Goal: Task Accomplishment & Management: Manage account settings

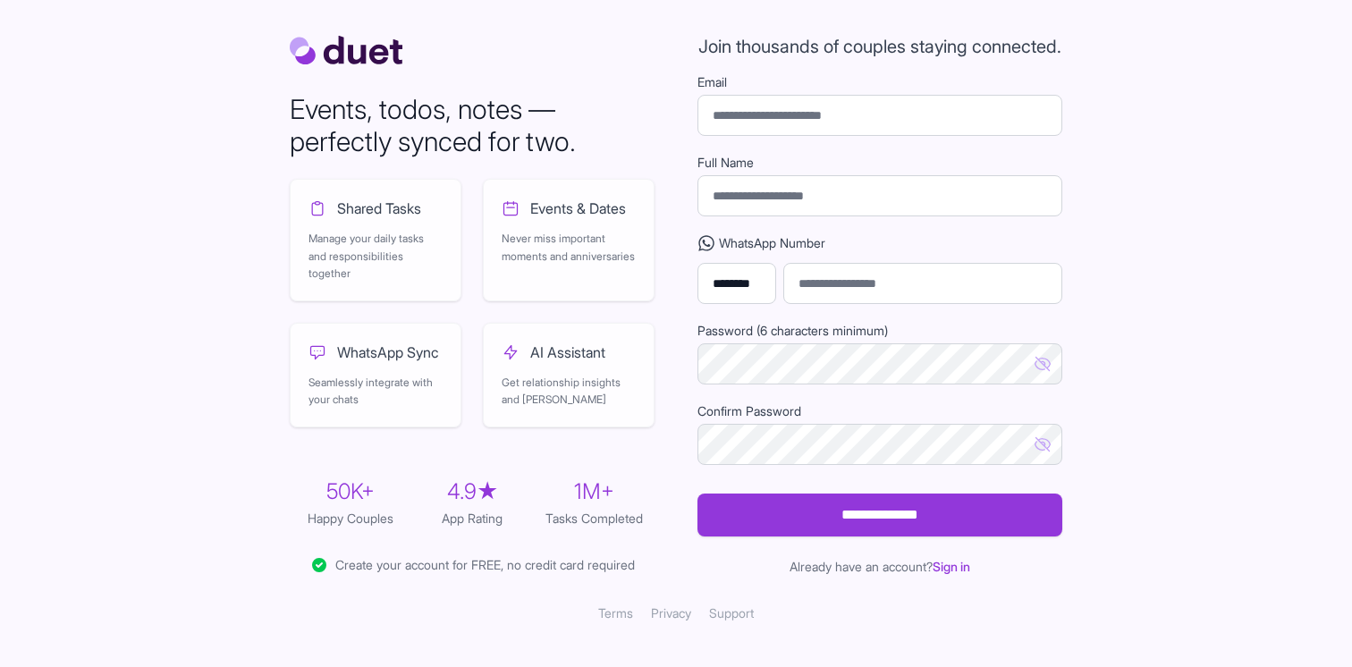
click at [968, 576] on div "Already have an account? Sign in" at bounding box center [879, 567] width 365 height 18
click at [964, 574] on link "Sign in" at bounding box center [951, 566] width 38 height 15
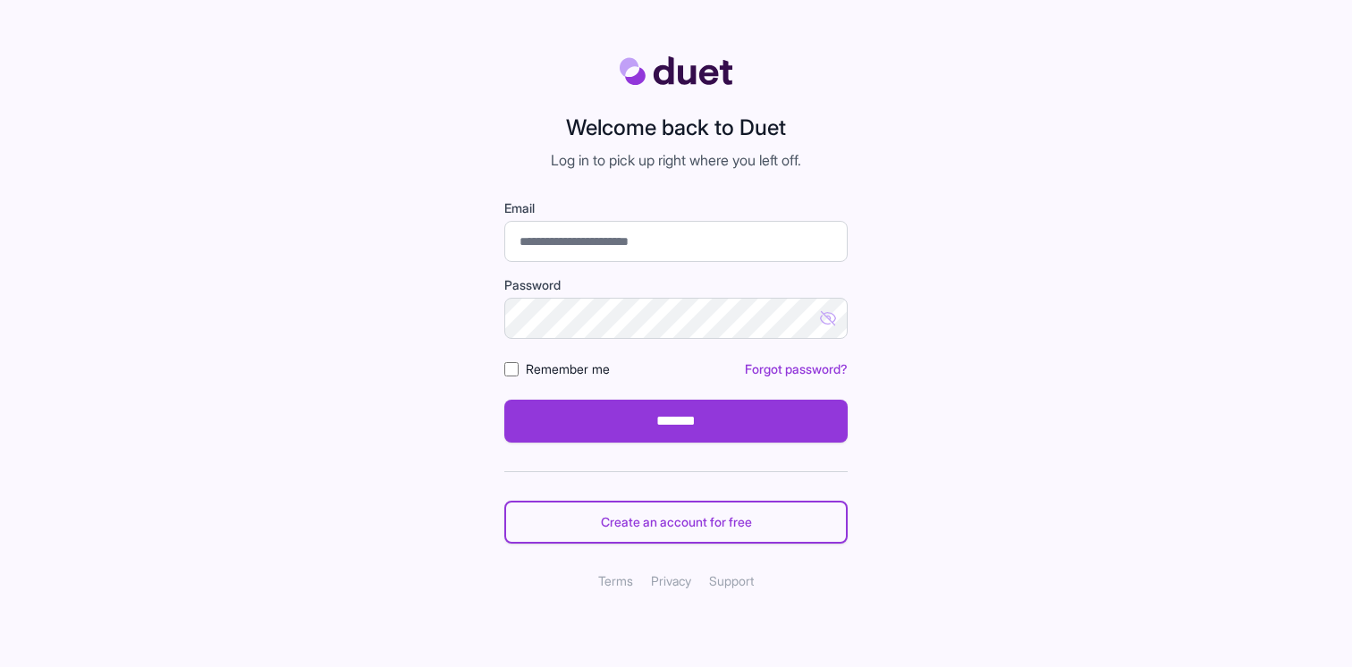
type input "*"
type input "**********"
click at [822, 310] on icon "Show password" at bounding box center [828, 318] width 18 height 18
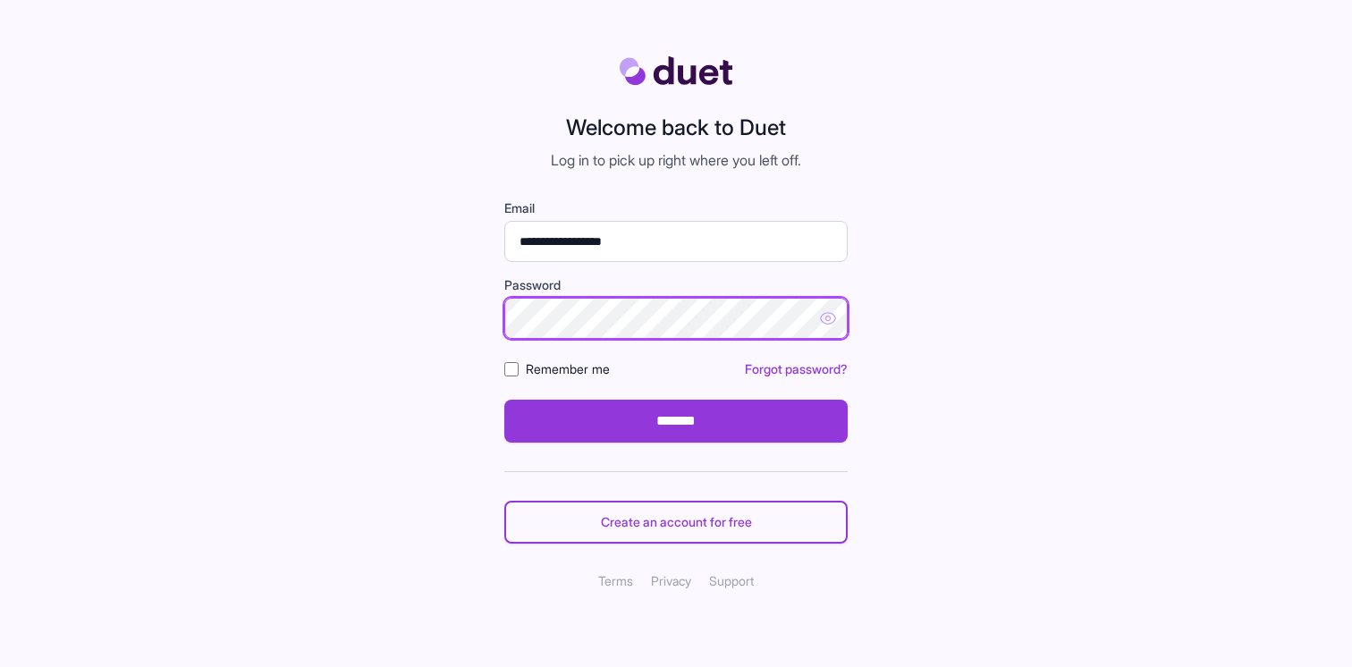
click at [504, 400] on input "*******" at bounding box center [675, 421] width 343 height 43
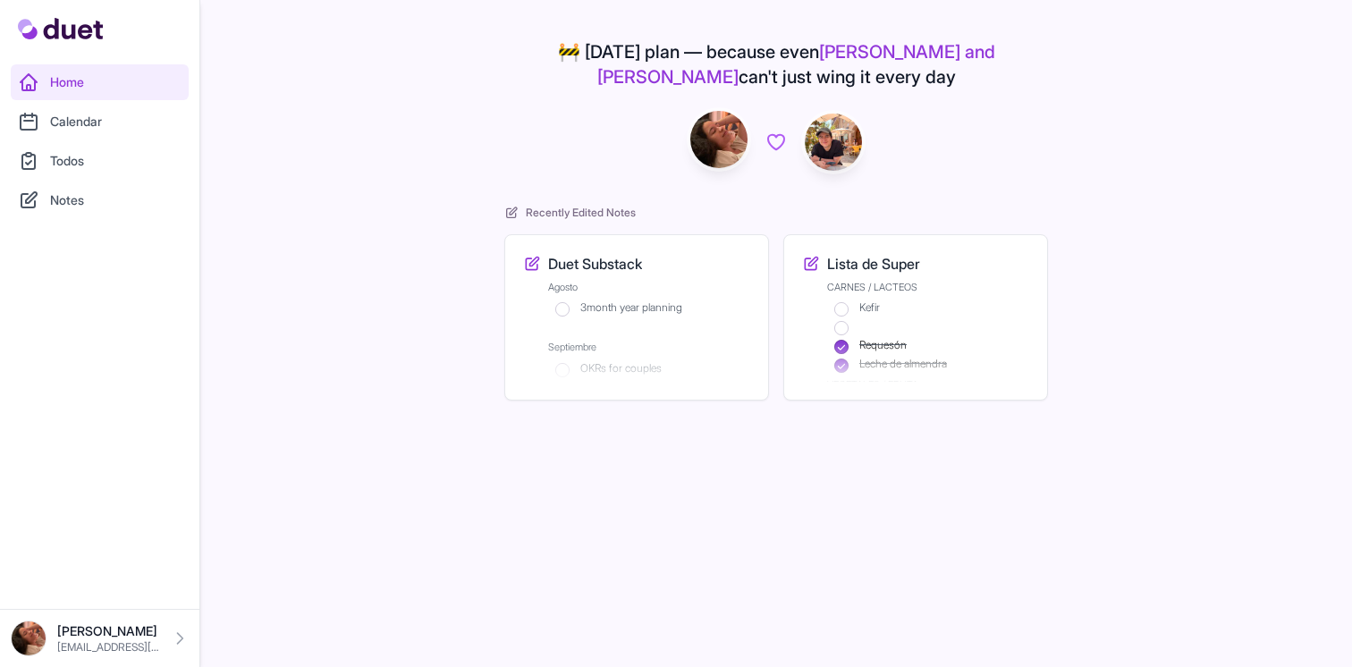
click at [46, 133] on link "Calendar" at bounding box center [100, 122] width 178 height 36
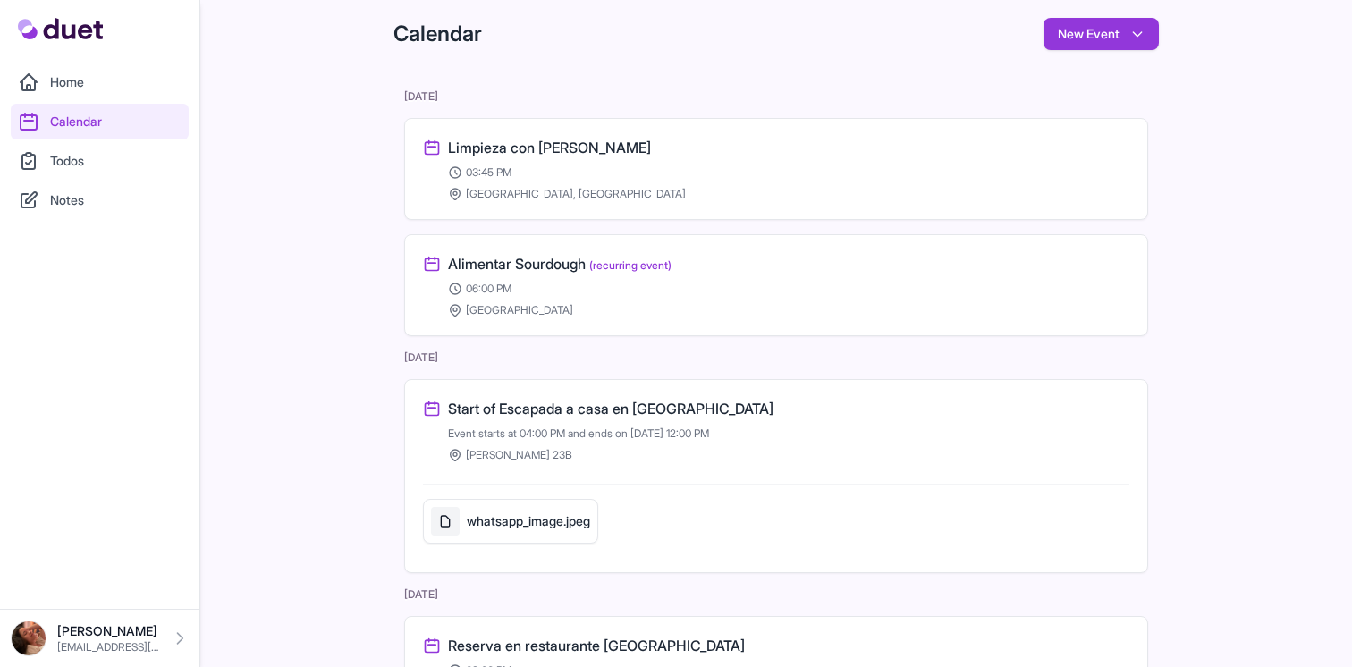
click at [61, 172] on link "Todos" at bounding box center [100, 161] width 178 height 36
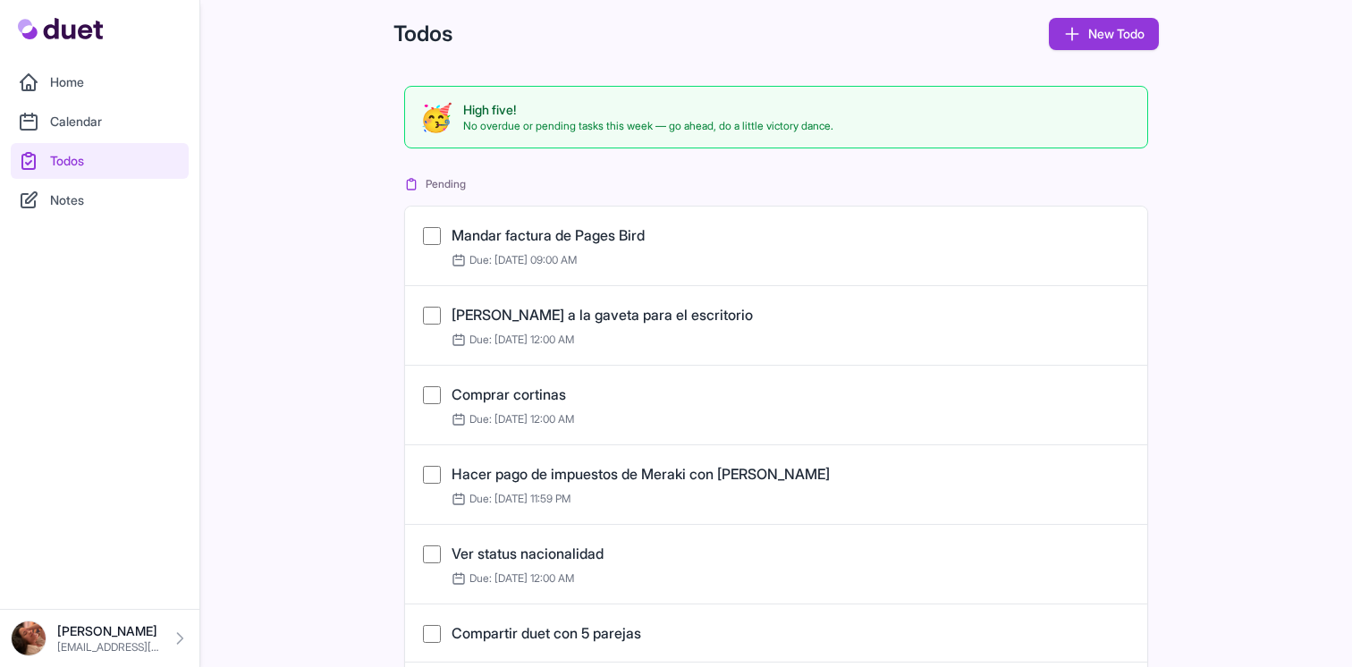
click at [59, 198] on link "Notes" at bounding box center [100, 200] width 178 height 36
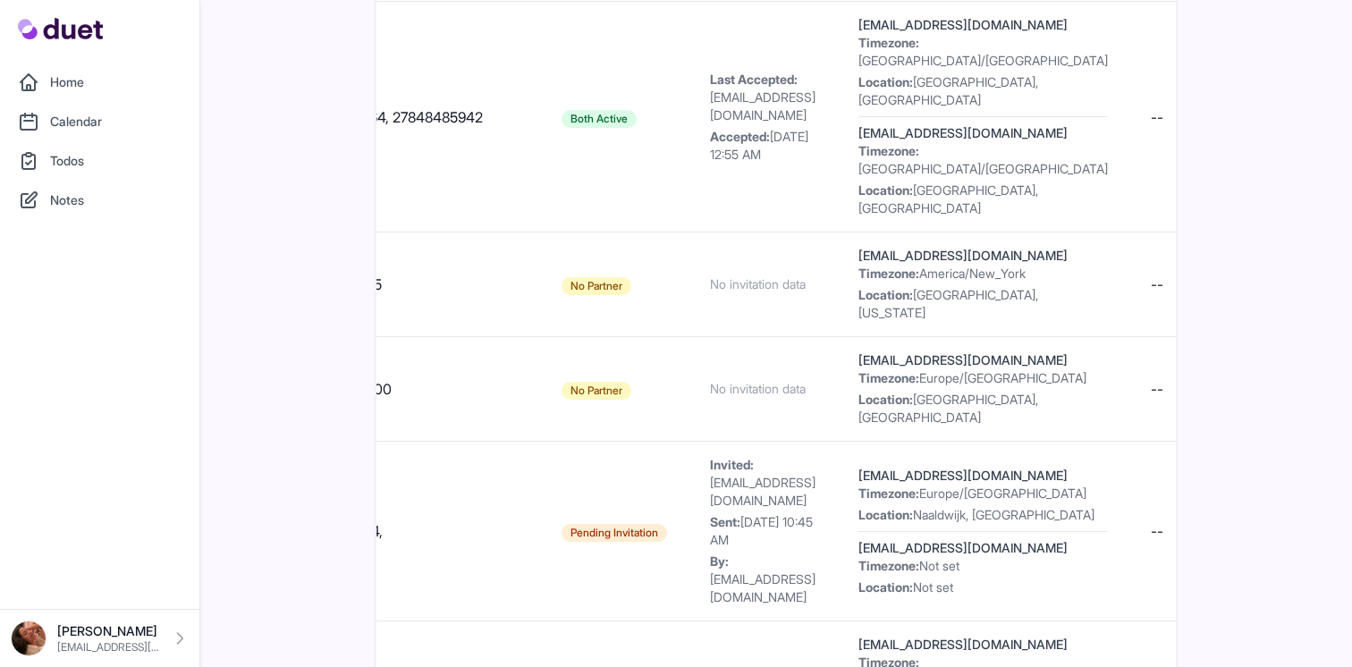
scroll to position [0, 1917]
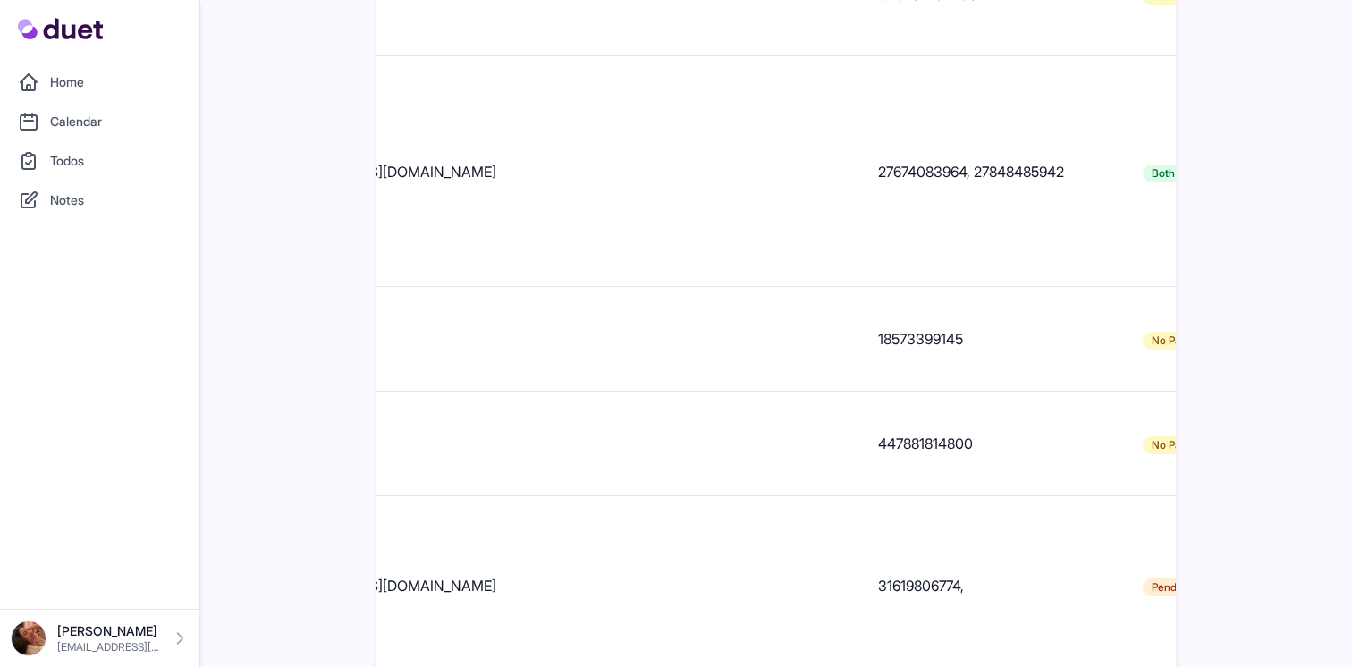
scroll to position [0, 0]
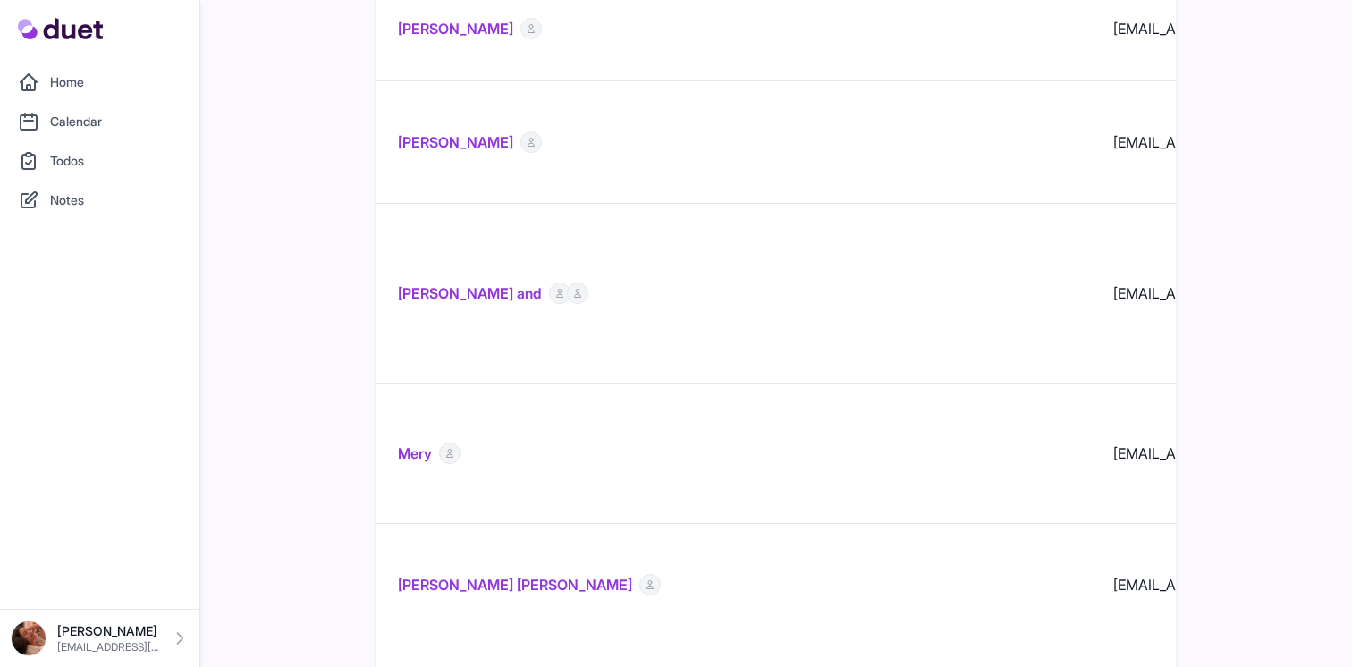
scroll to position [15920, 0]
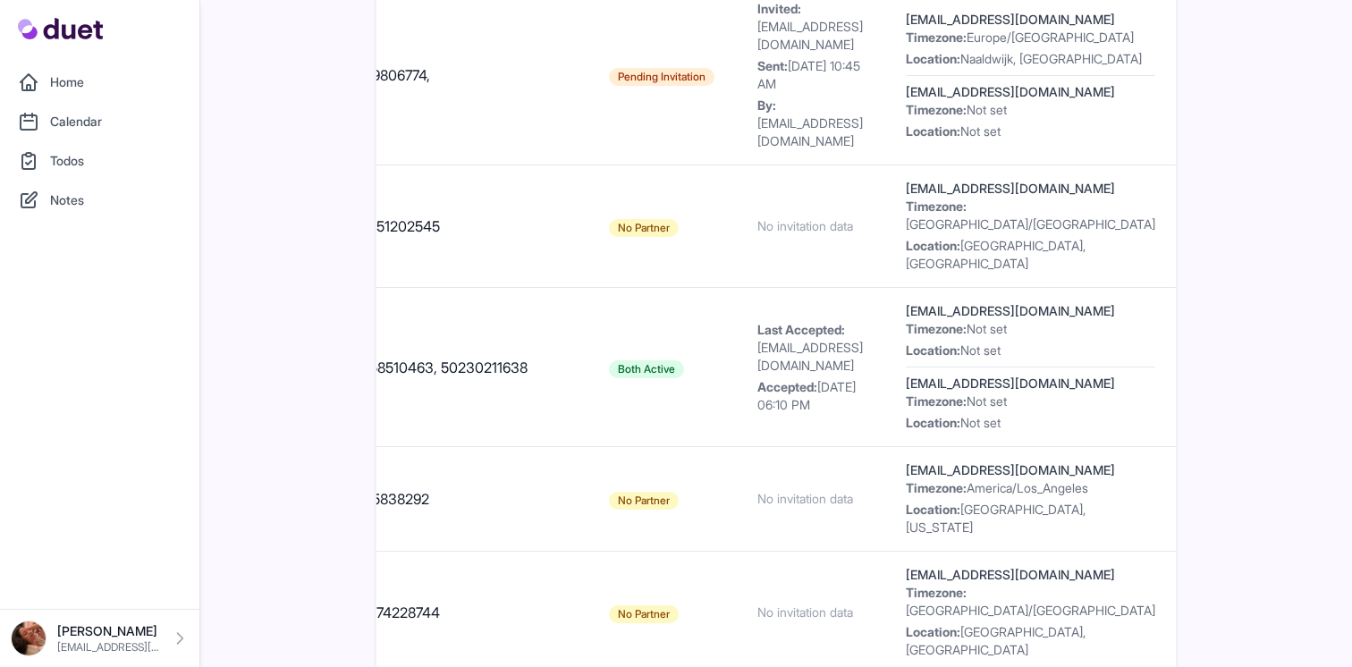
scroll to position [0, 1917]
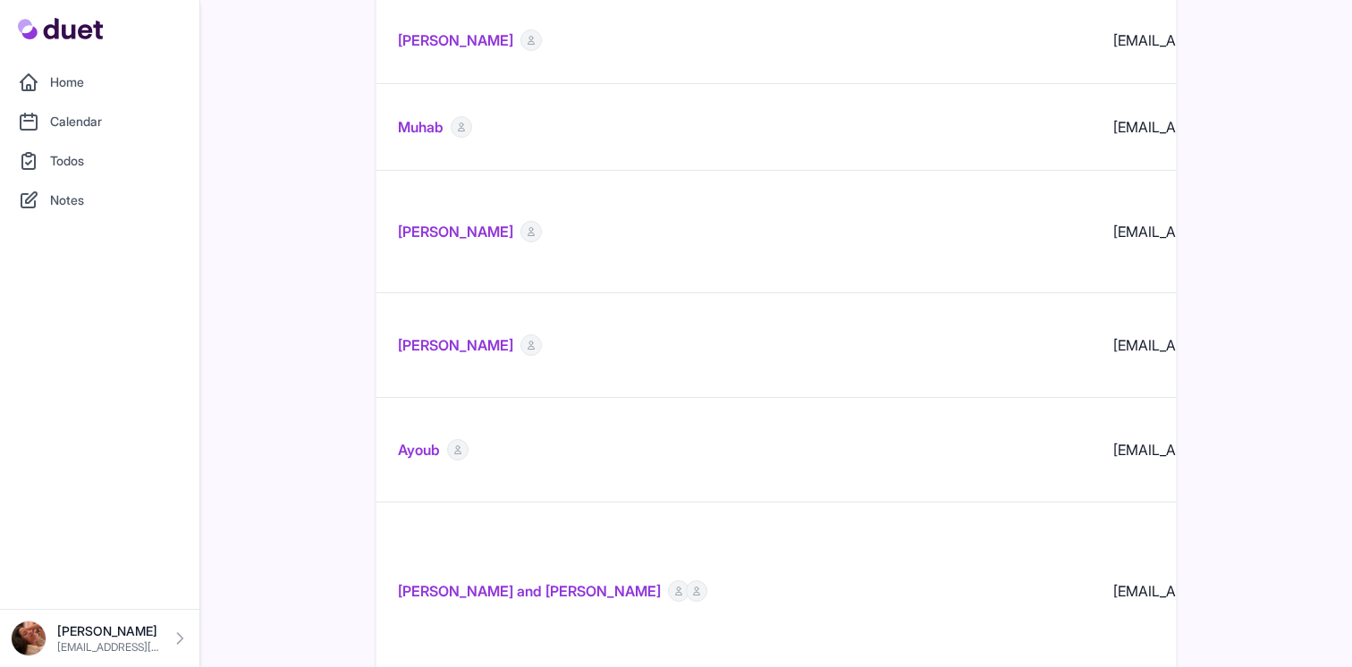
scroll to position [10874, 0]
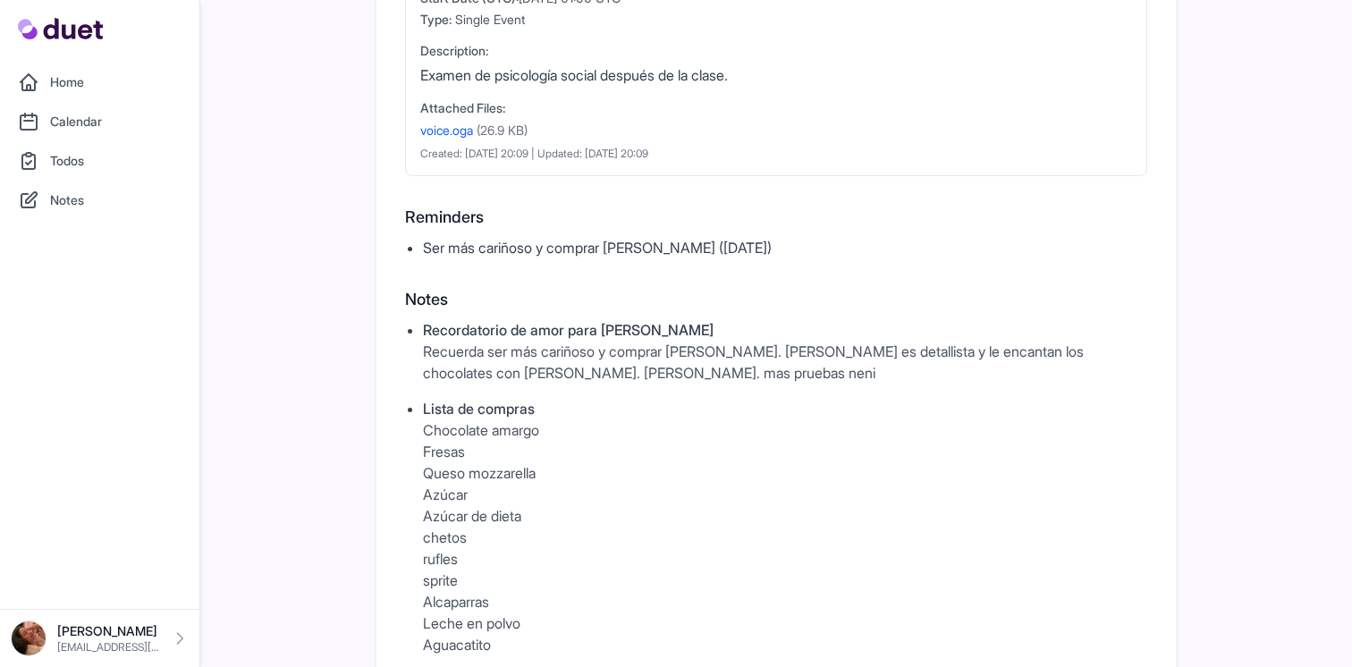
scroll to position [1007, 0]
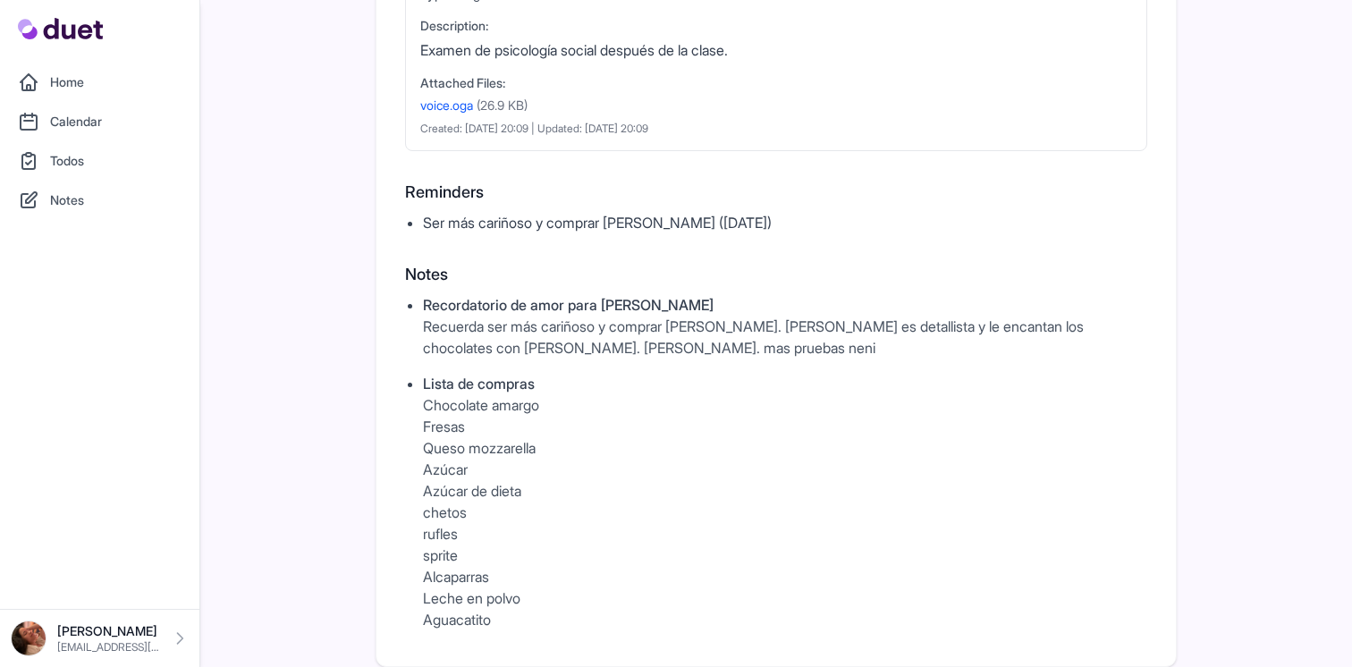
click at [122, 84] on link "Home" at bounding box center [100, 82] width 178 height 36
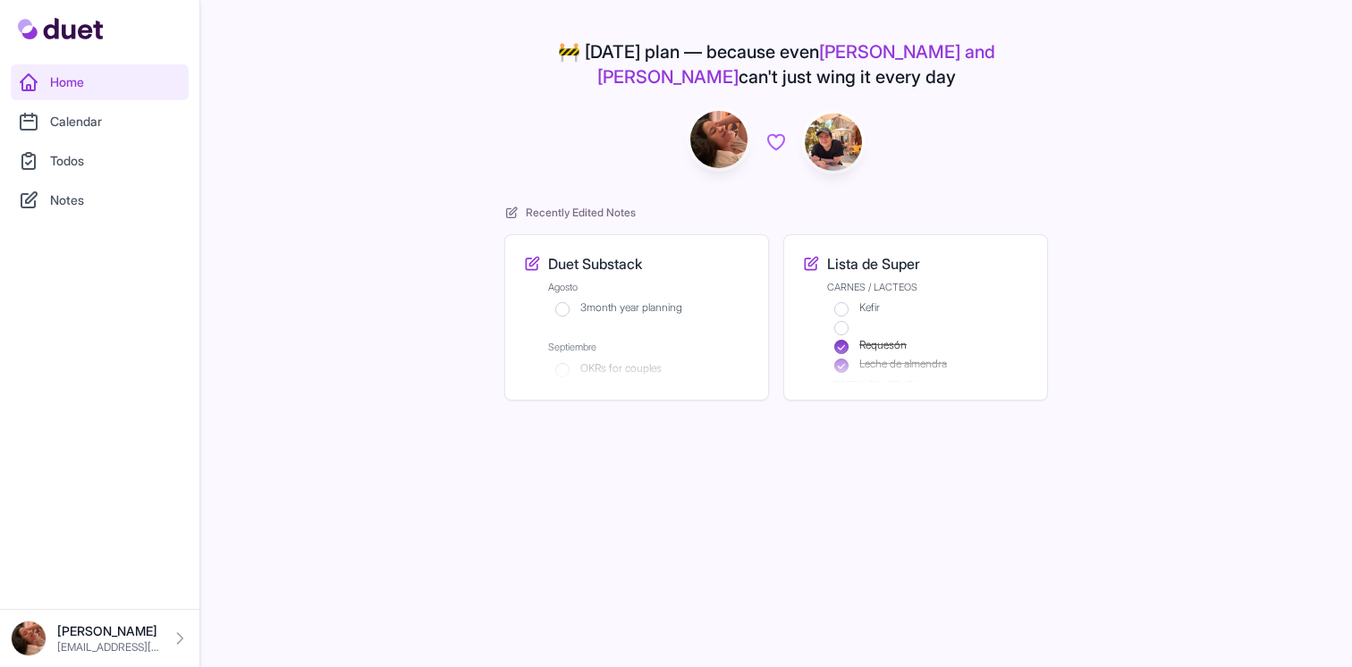
scroll to position [1007, 0]
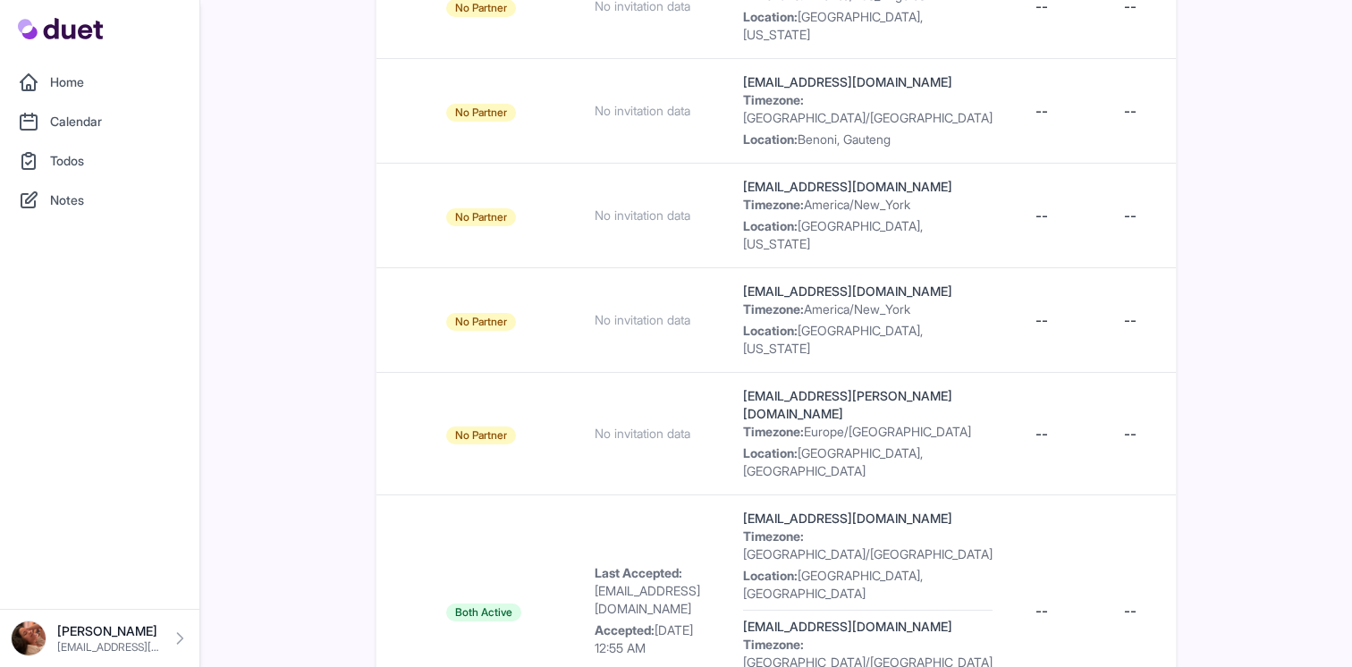
scroll to position [0, 1917]
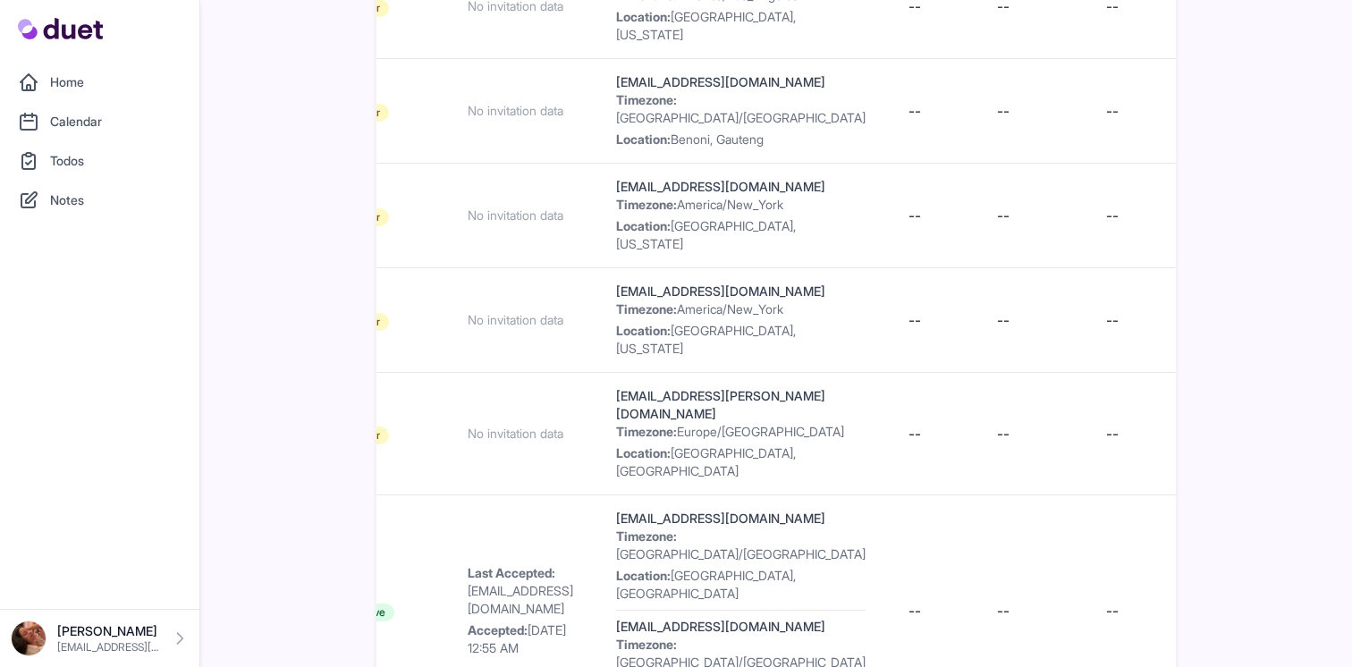
scroll to position [1007, 0]
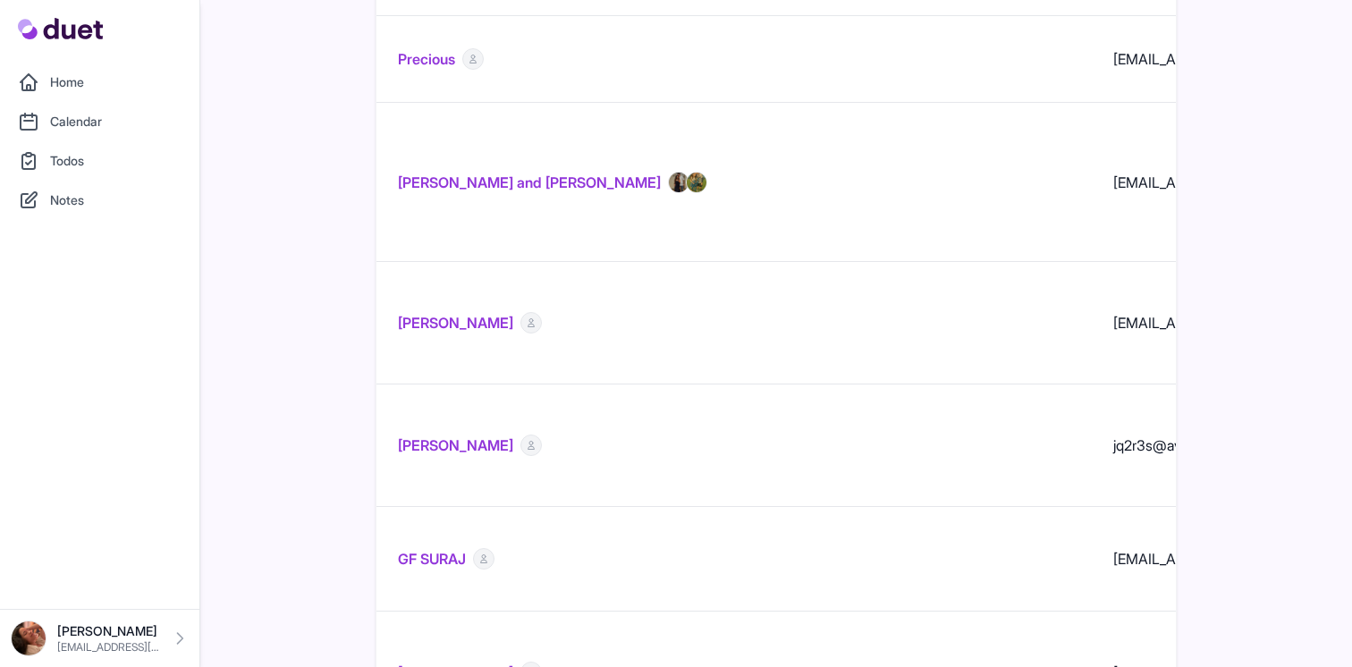
scroll to position [1909, 0]
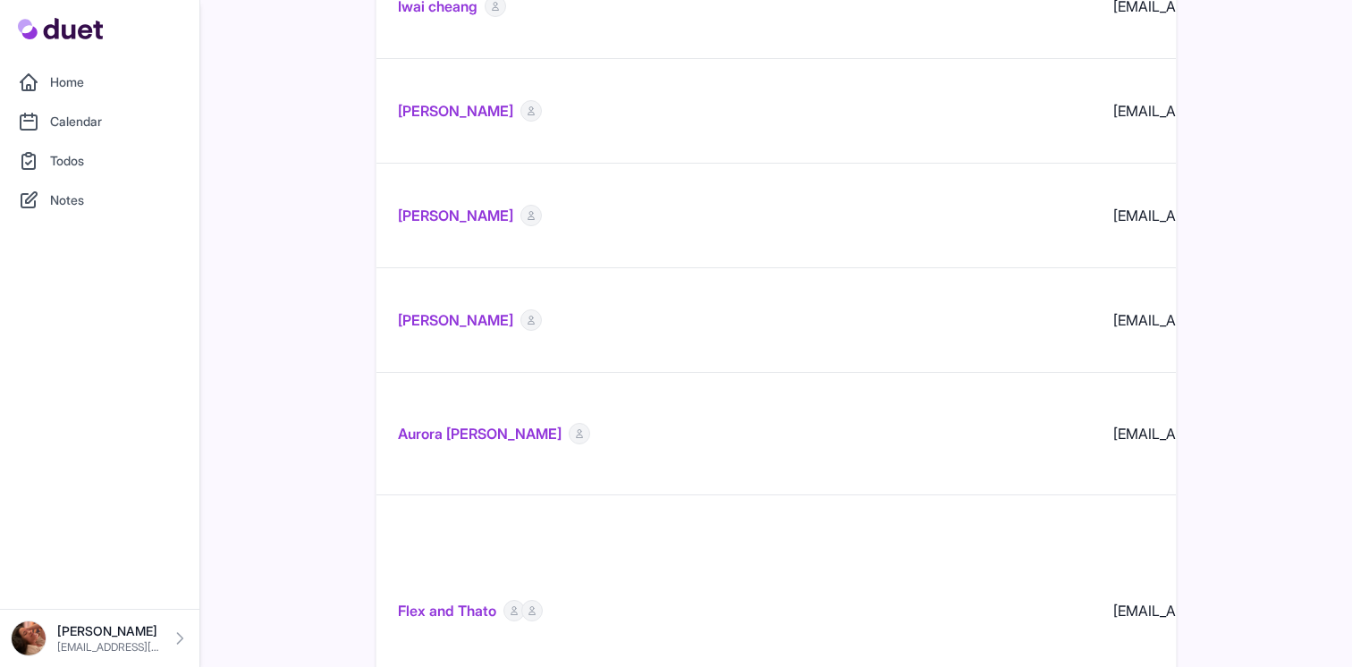
click at [477, 600] on link "Flex and Thato" at bounding box center [447, 610] width 98 height 21
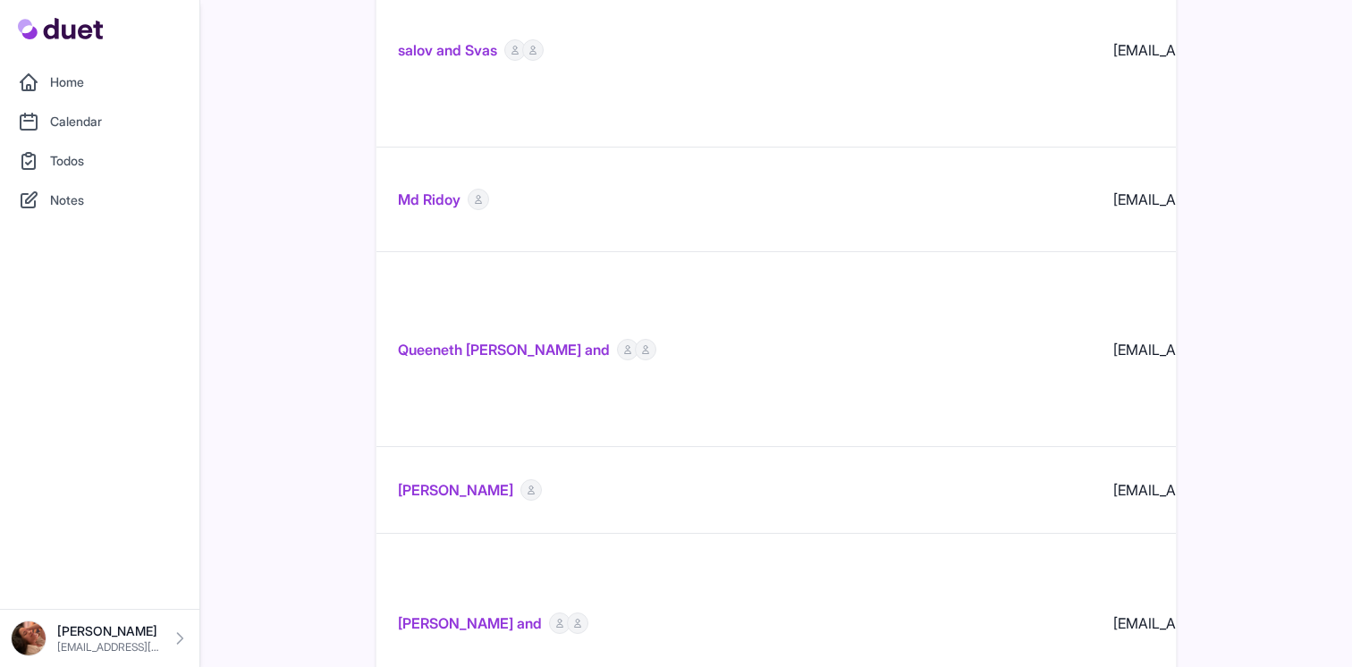
scroll to position [16343, 0]
